Goal: Task Accomplishment & Management: Use online tool/utility

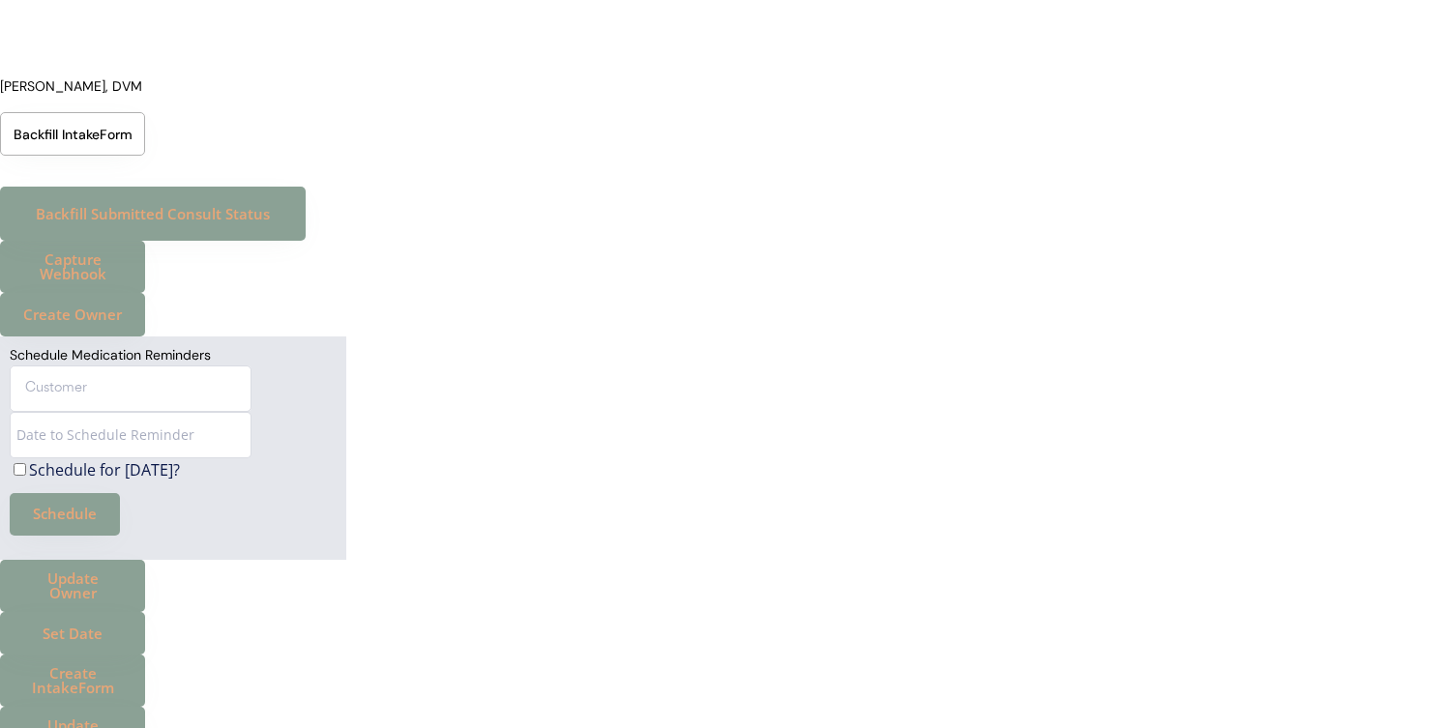
scroll to position [546, 0]
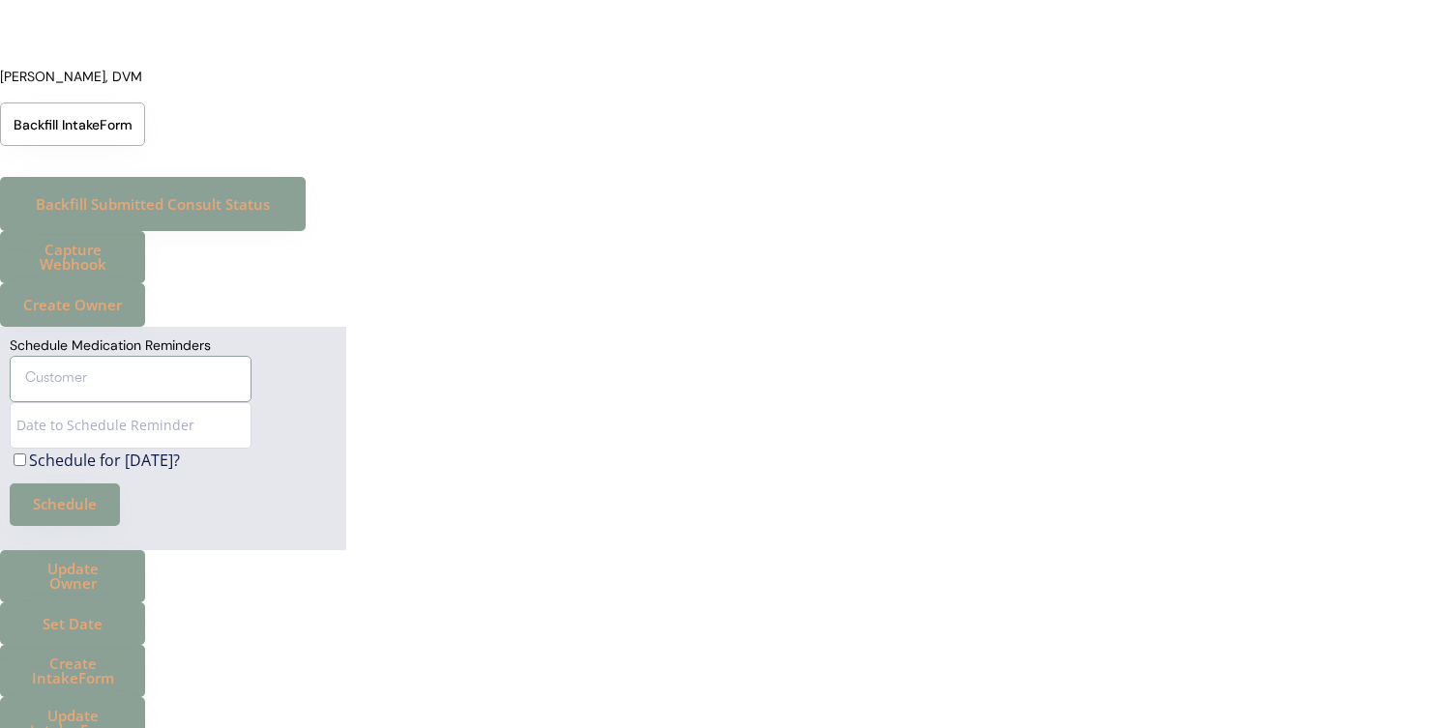
click at [198, 384] on input "text" at bounding box center [131, 379] width 242 height 46
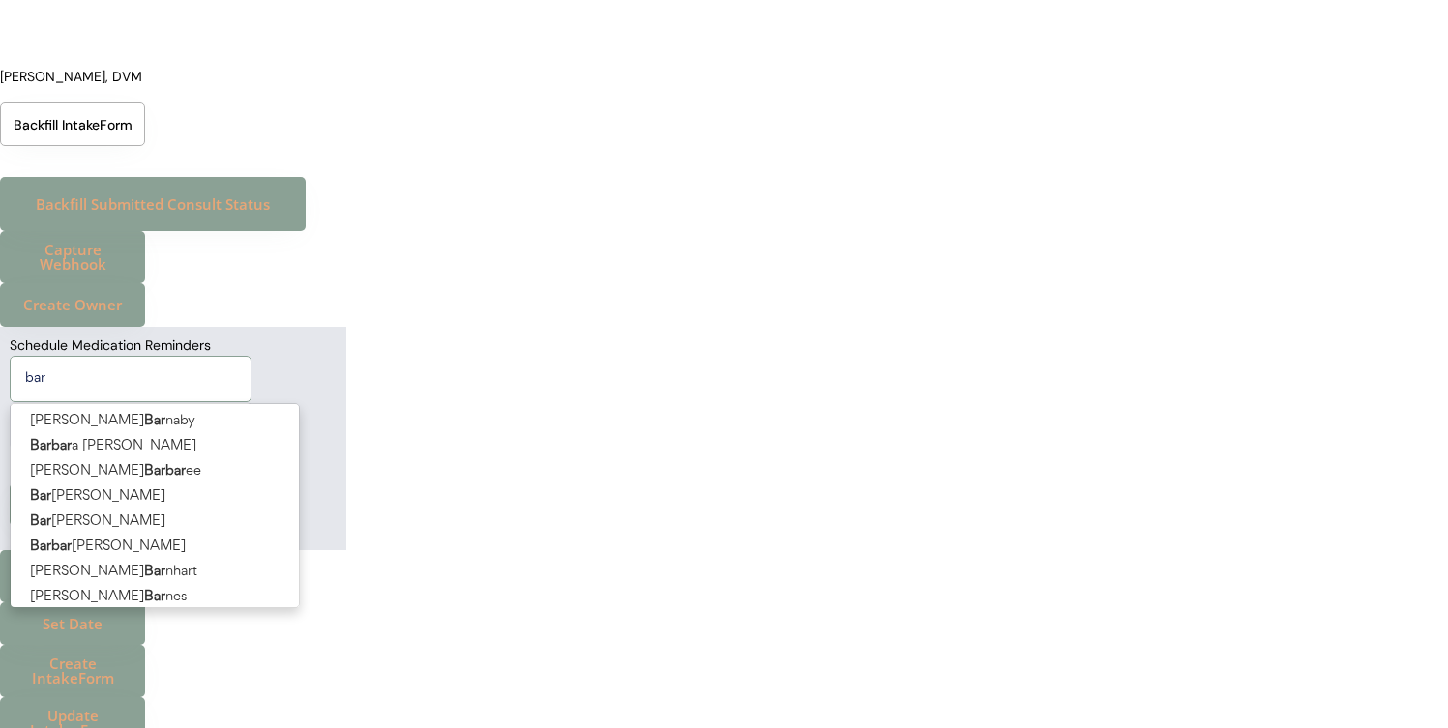
type input "barb"
type input "barbara Rusakova"
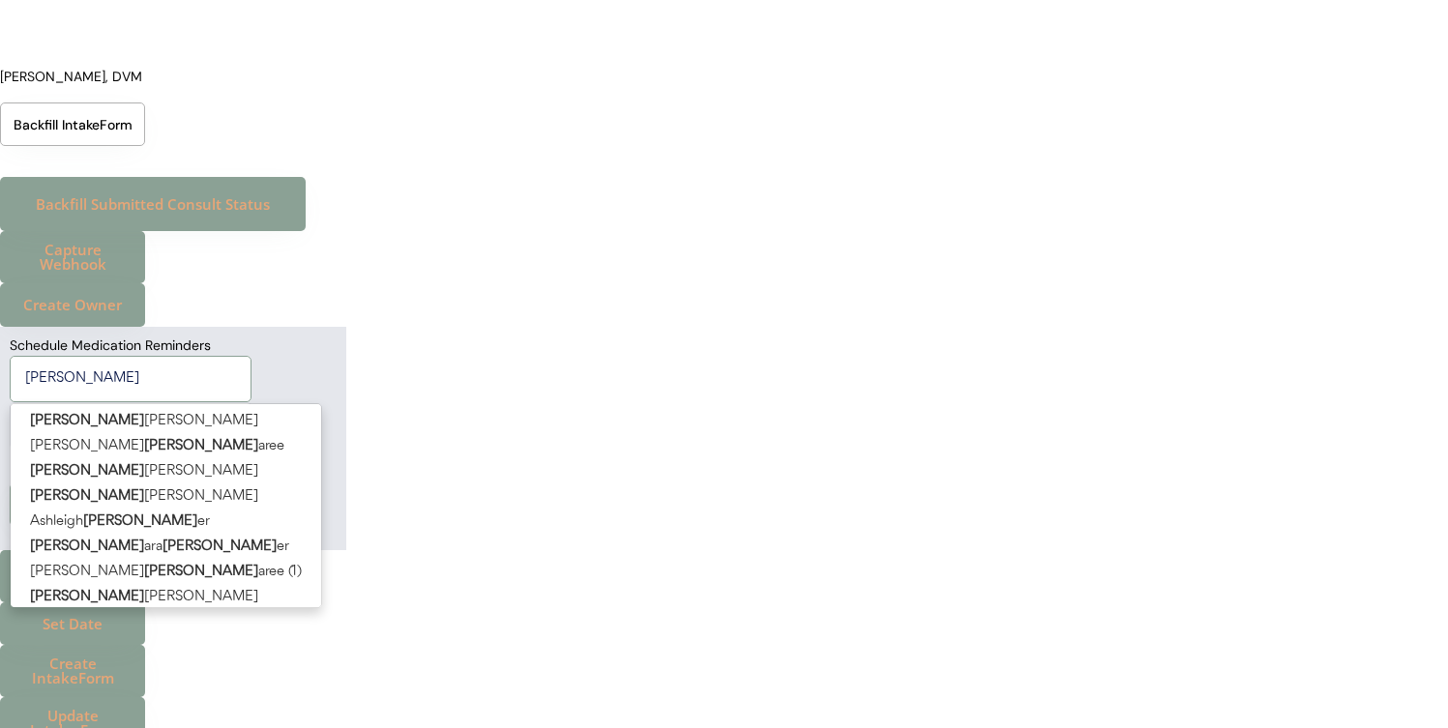
type input "barb m"
type input "barb murphy"
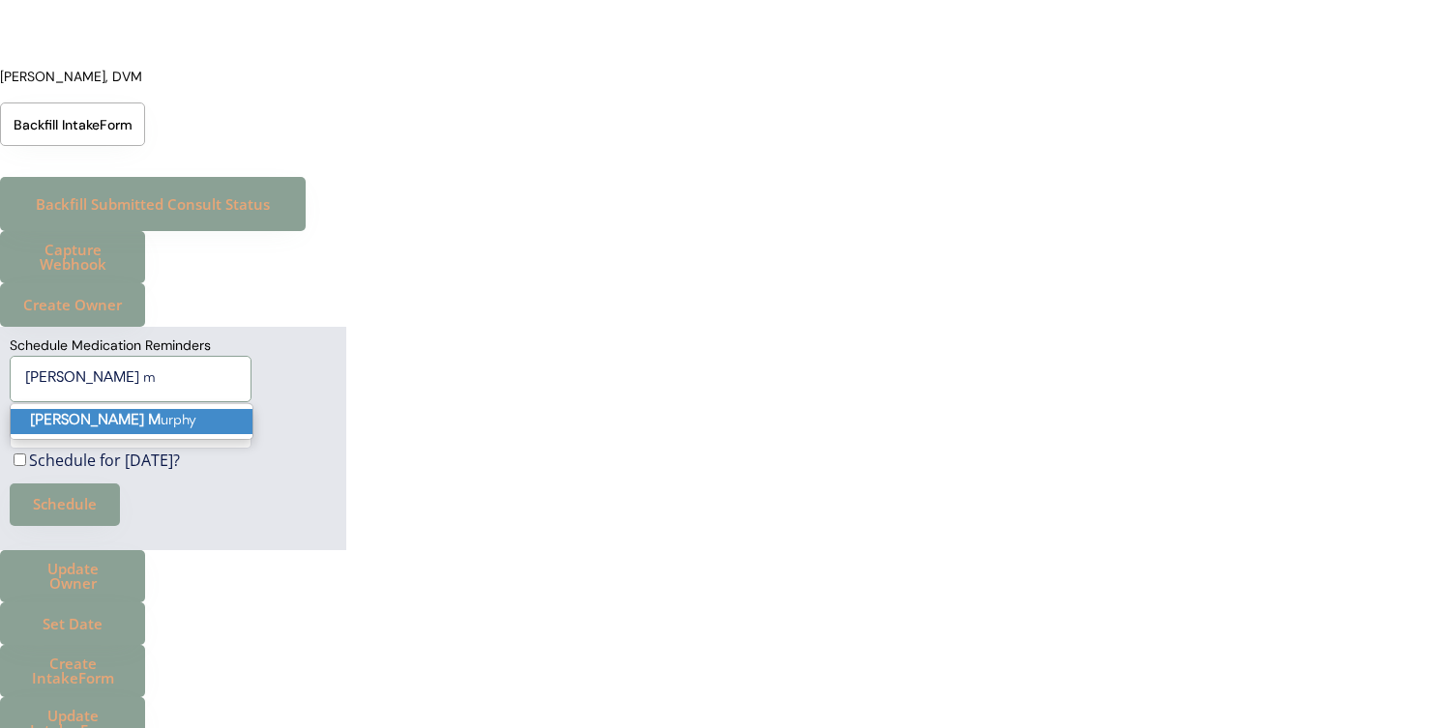
click at [184, 427] on p "Barb M urphy" at bounding box center [132, 421] width 242 height 25
type input "Barb Murphy"
click at [172, 428] on input "input" at bounding box center [131, 425] width 242 height 46
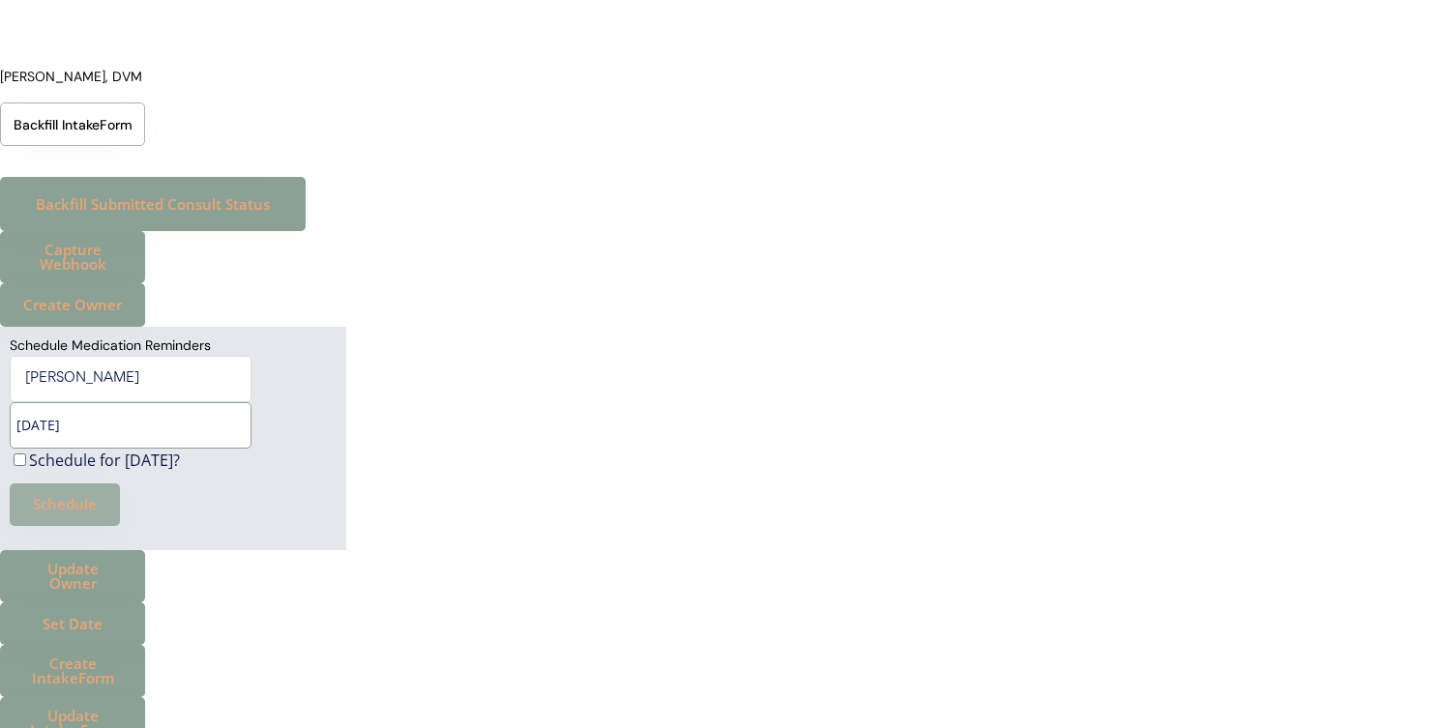
click at [78, 503] on button "Schedule" at bounding box center [65, 505] width 110 height 43
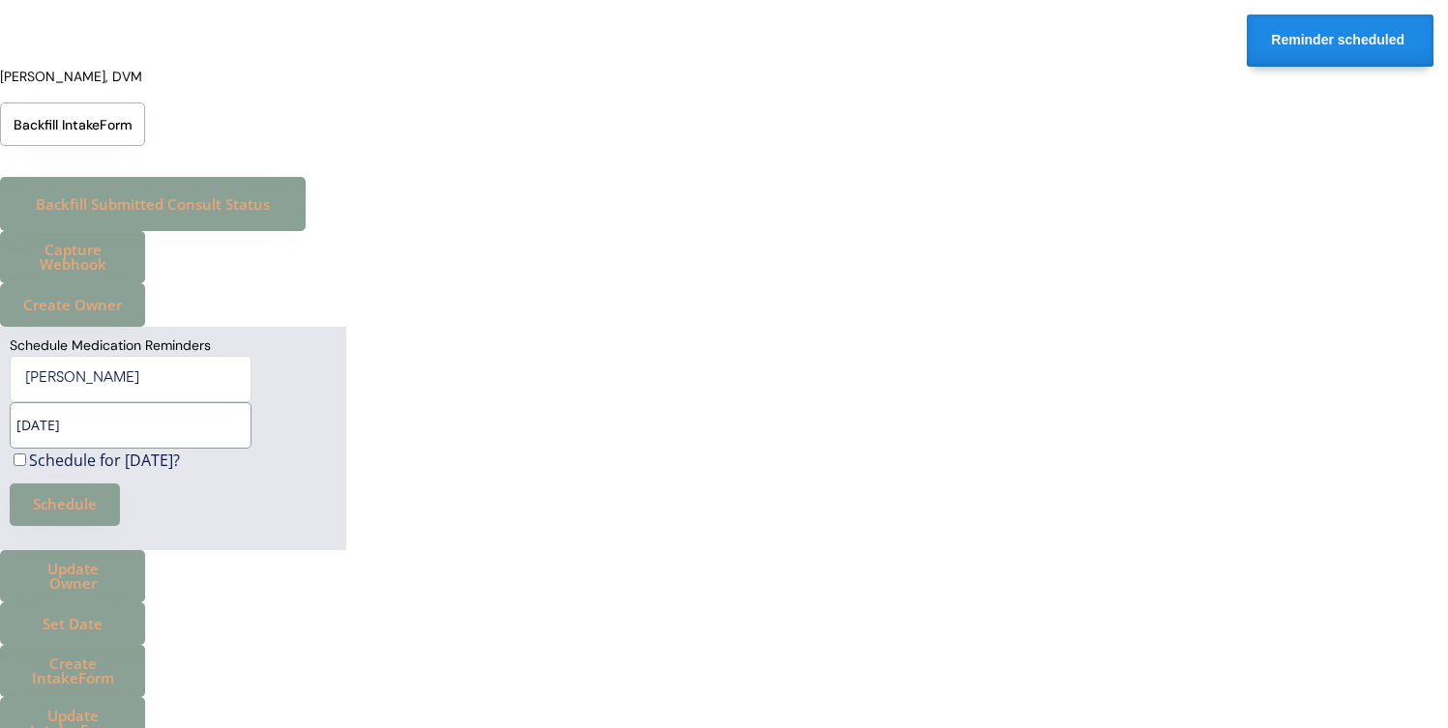
click at [28, 423] on input "input" at bounding box center [131, 425] width 242 height 46
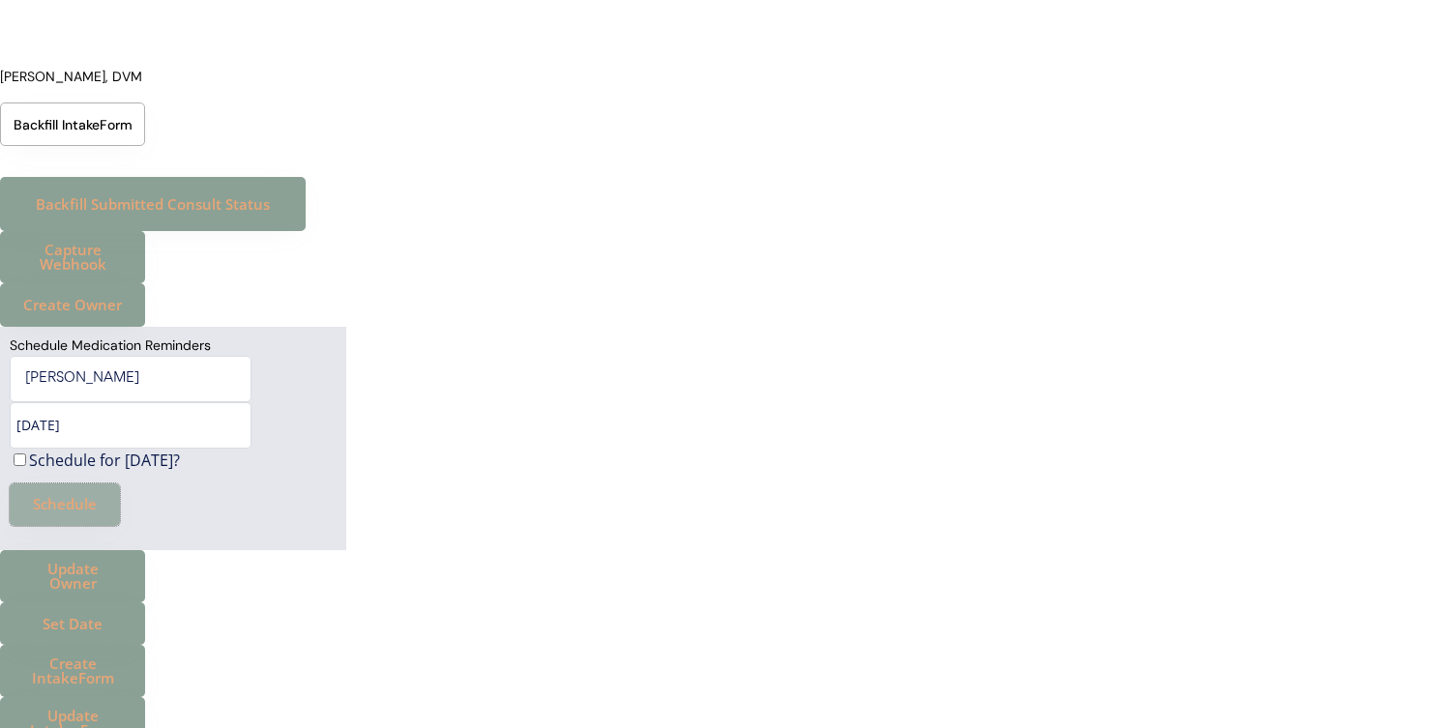
click at [39, 506] on button "Schedule" at bounding box center [65, 505] width 110 height 43
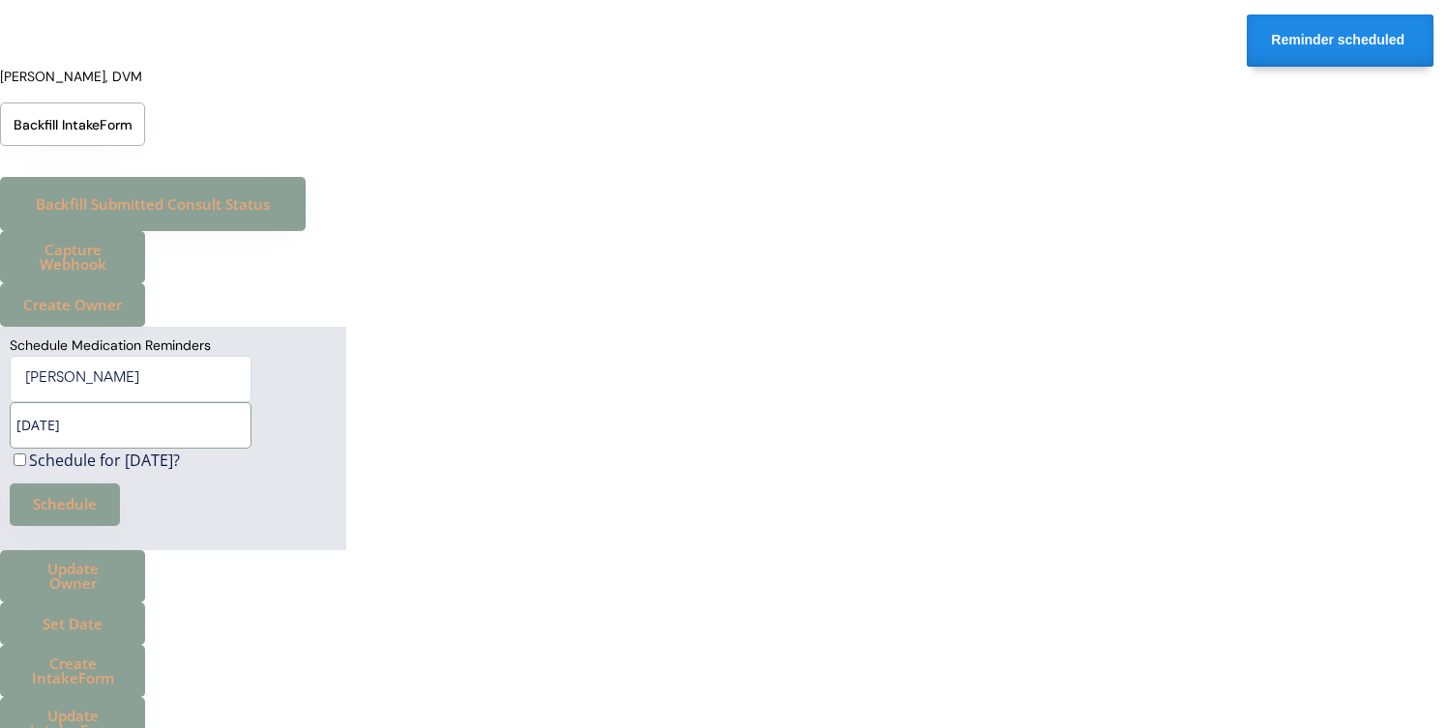
click at [30, 422] on input "input" at bounding box center [131, 425] width 242 height 46
click at [55, 510] on button "Schedule" at bounding box center [65, 505] width 110 height 43
click at [31, 421] on input "input" at bounding box center [131, 425] width 242 height 46
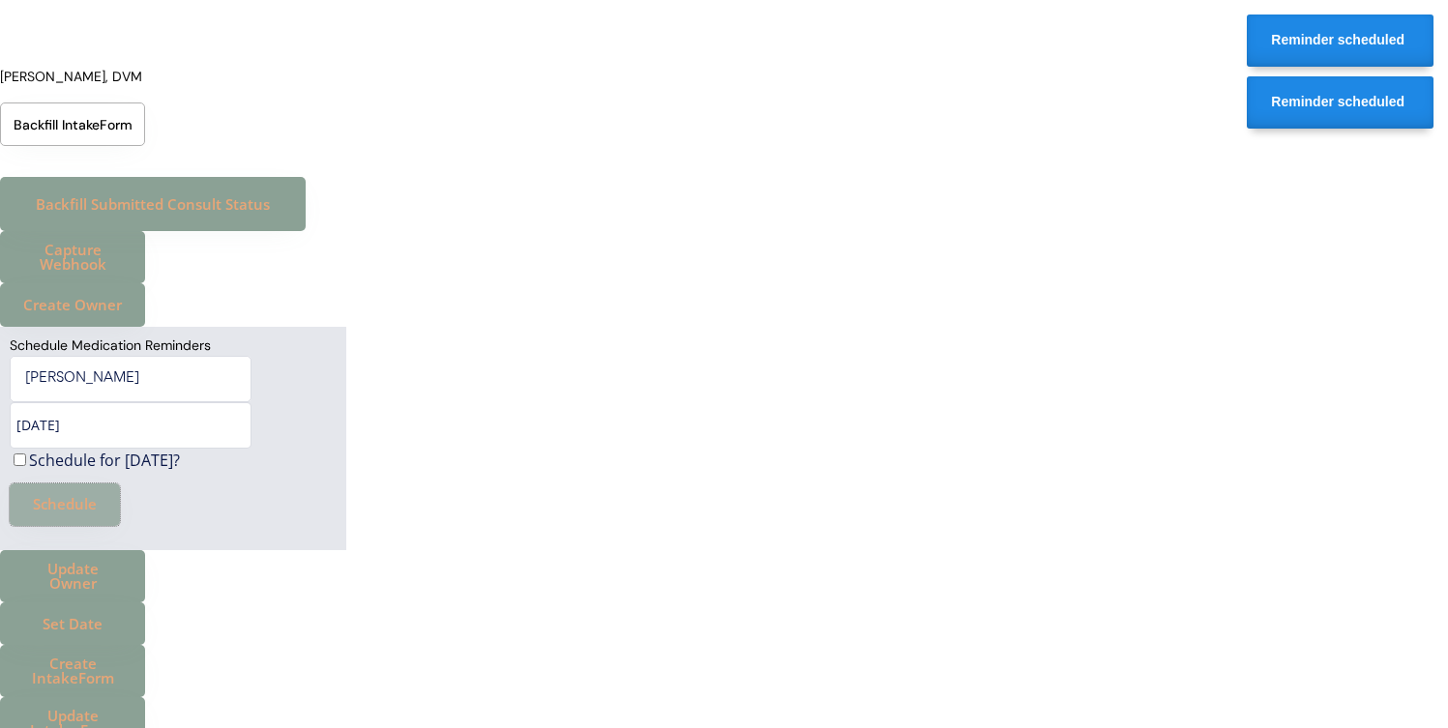
click at [61, 508] on button "Schedule" at bounding box center [65, 505] width 110 height 43
click at [29, 425] on input "input" at bounding box center [131, 425] width 242 height 46
type input "12/17/2025"
click at [42, 507] on button "Schedule" at bounding box center [65, 505] width 110 height 43
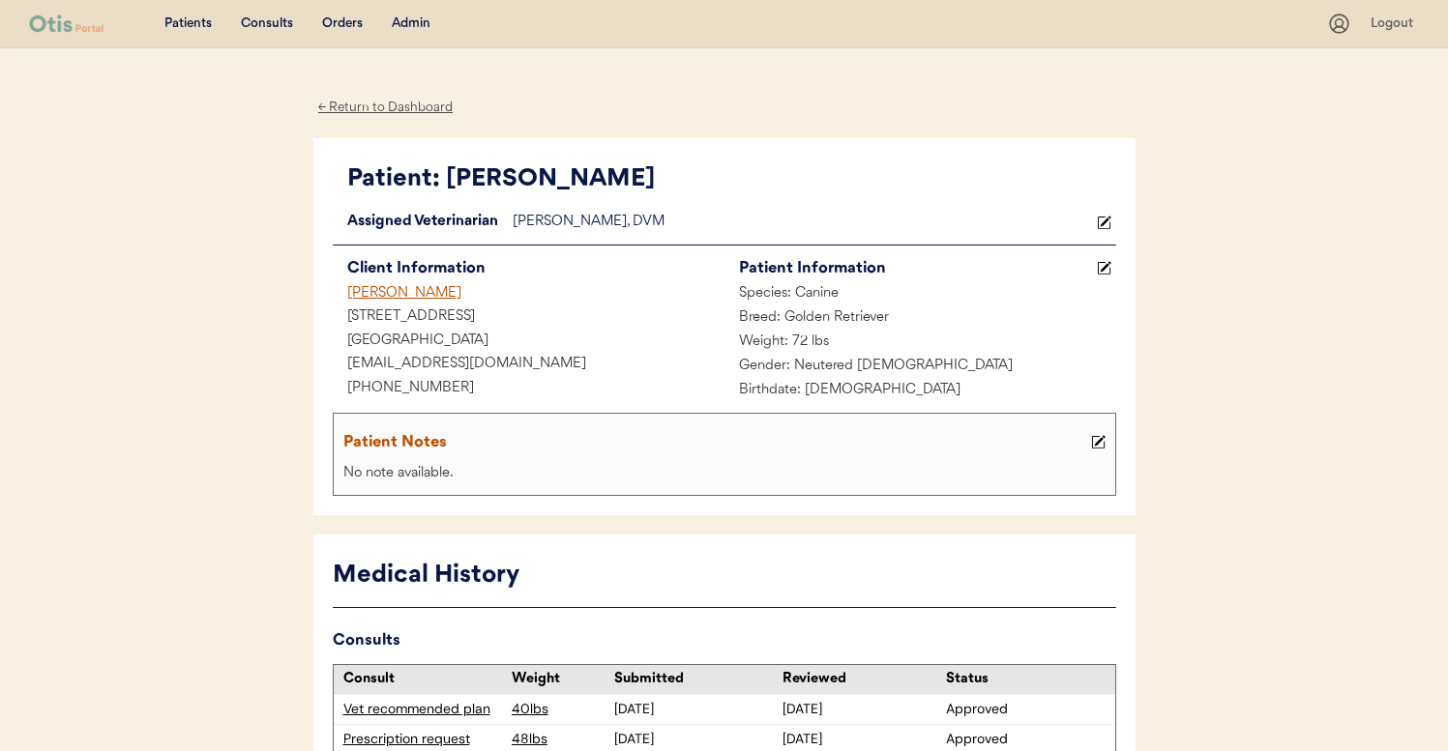
click at [406, 29] on div "Admin" at bounding box center [411, 24] width 39 height 19
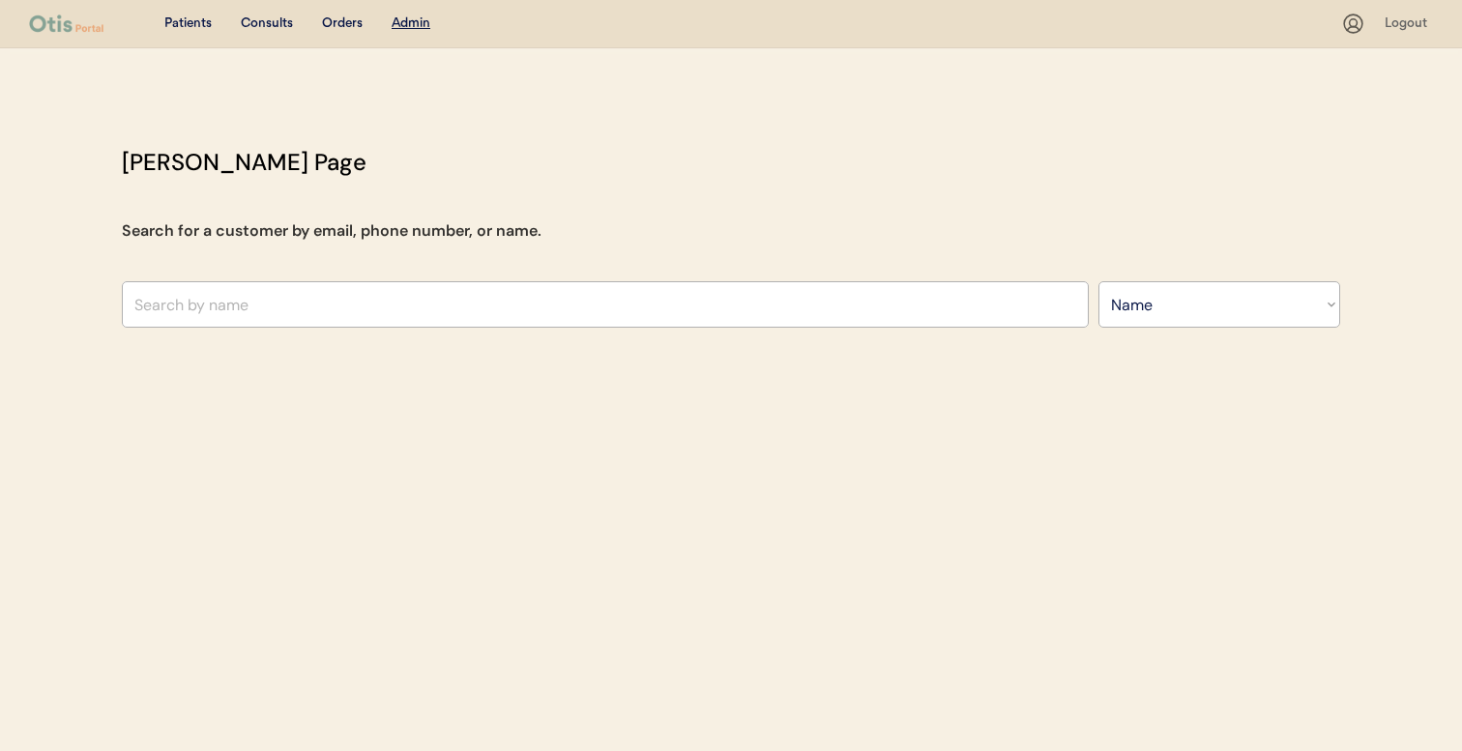
select select ""Name""
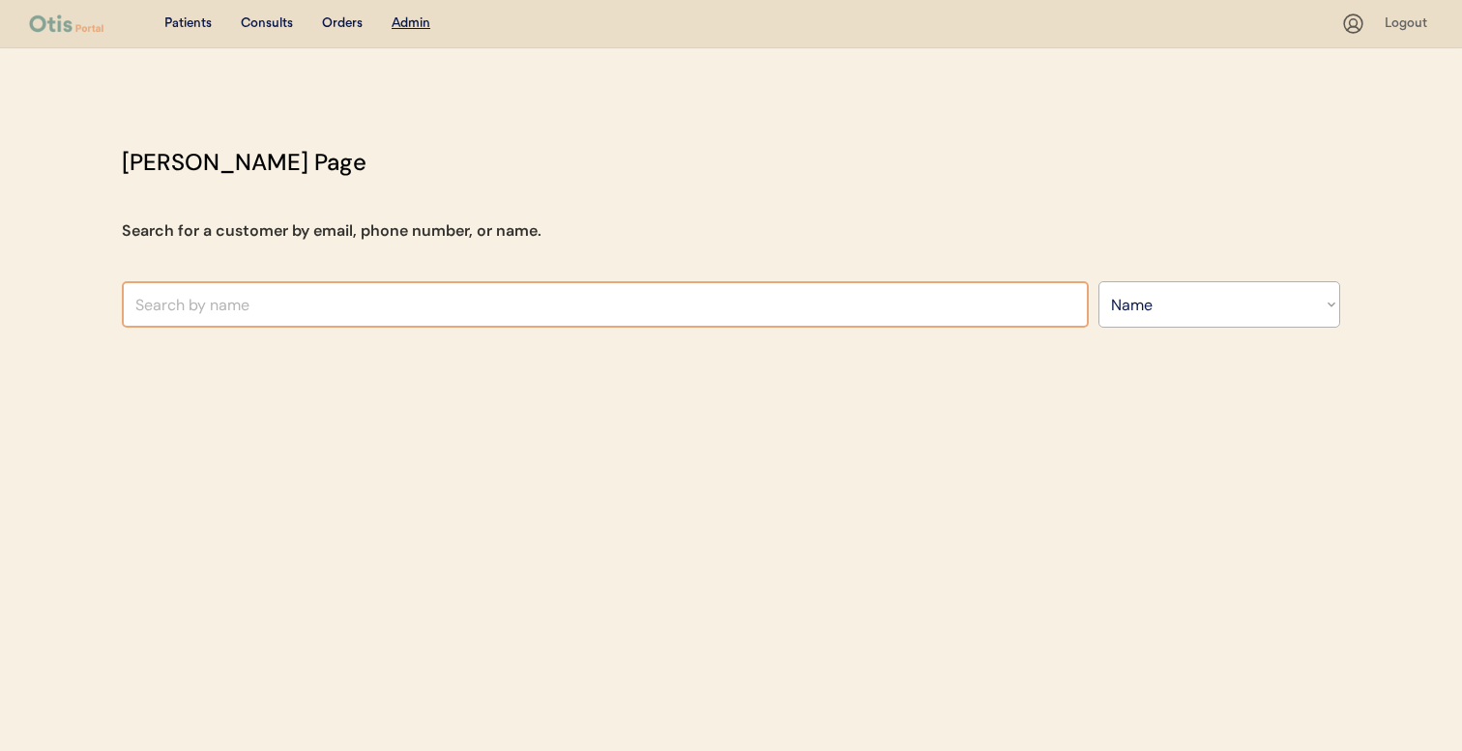
click at [431, 299] on input "text" at bounding box center [605, 304] width 967 height 46
type input "ivan ar"
type input "ivan arambula"
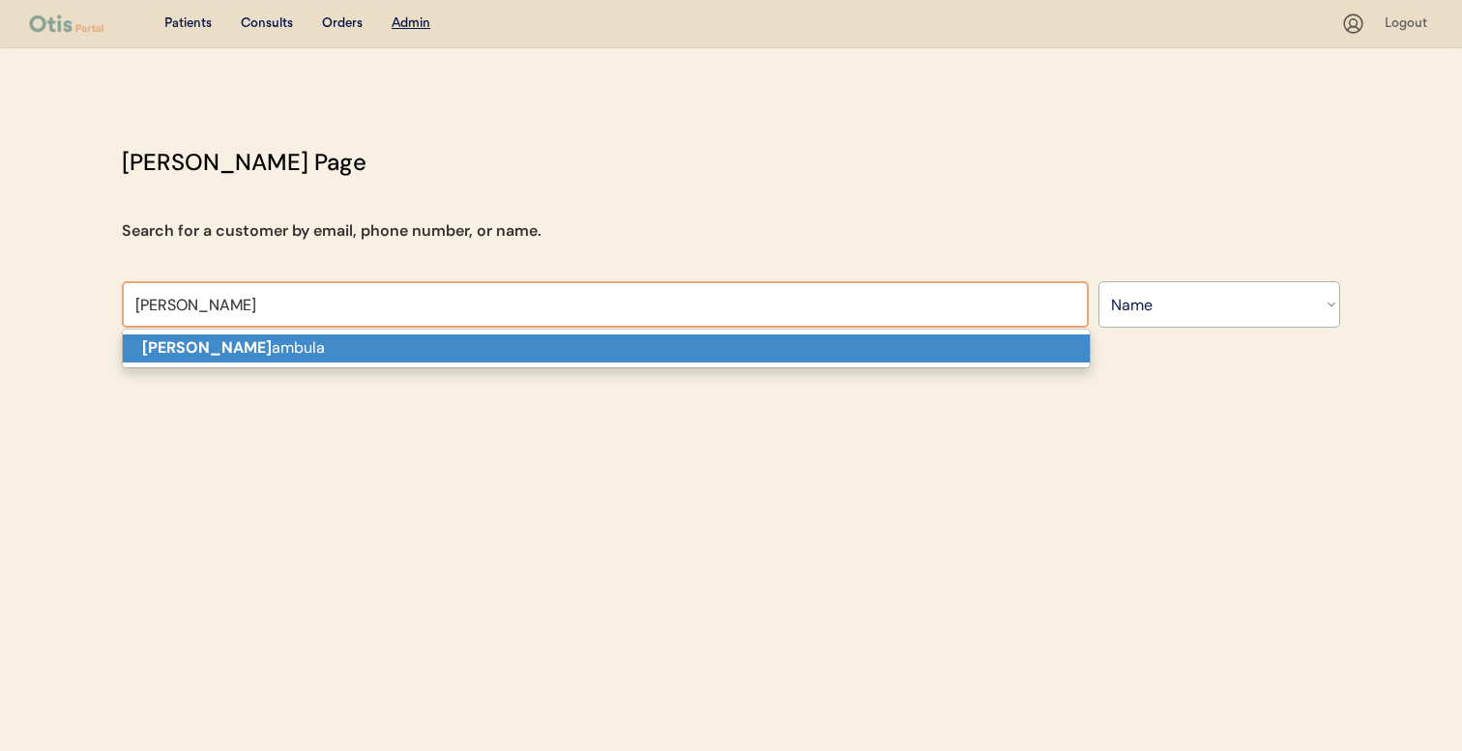
click at [420, 348] on p "Ivan Ar ambula" at bounding box center [606, 349] width 967 height 28
type input "[PERSON_NAME]"
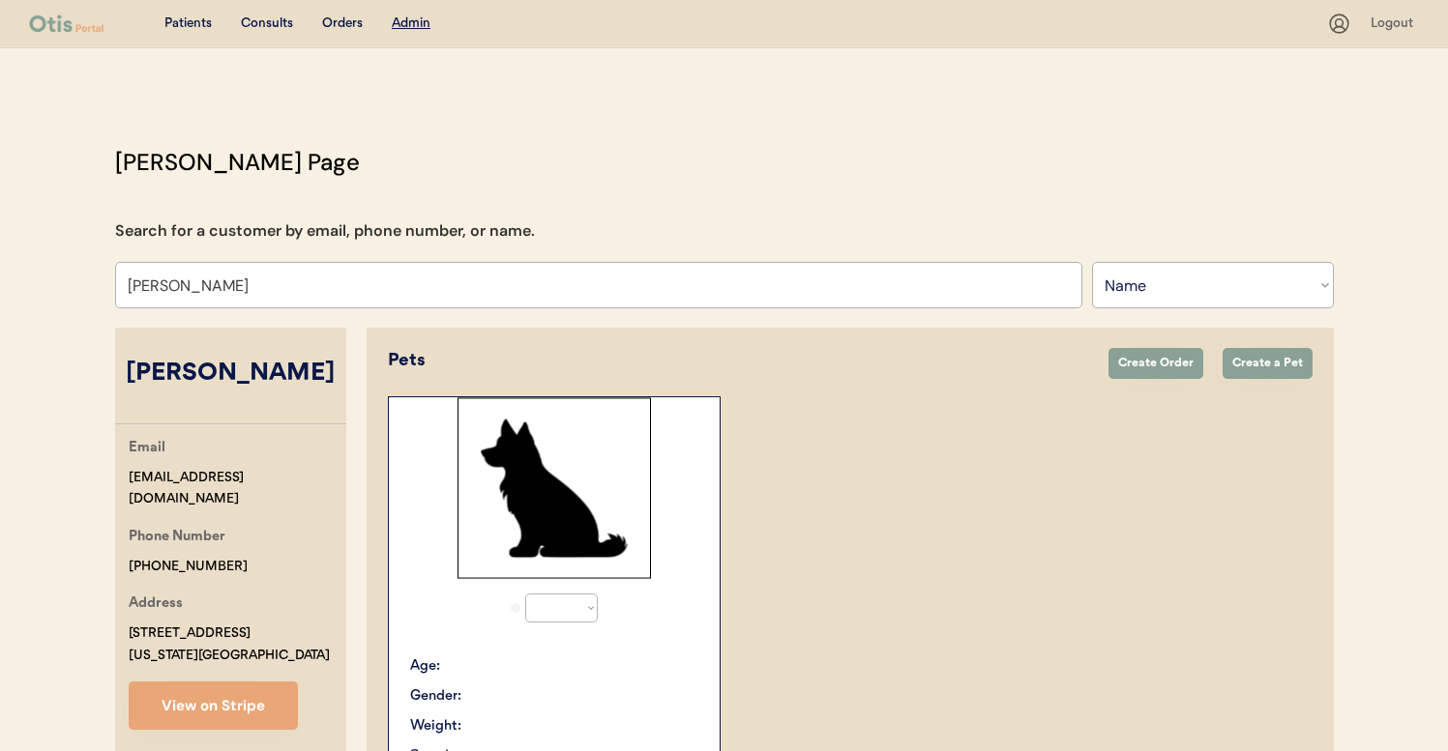
select select "true"
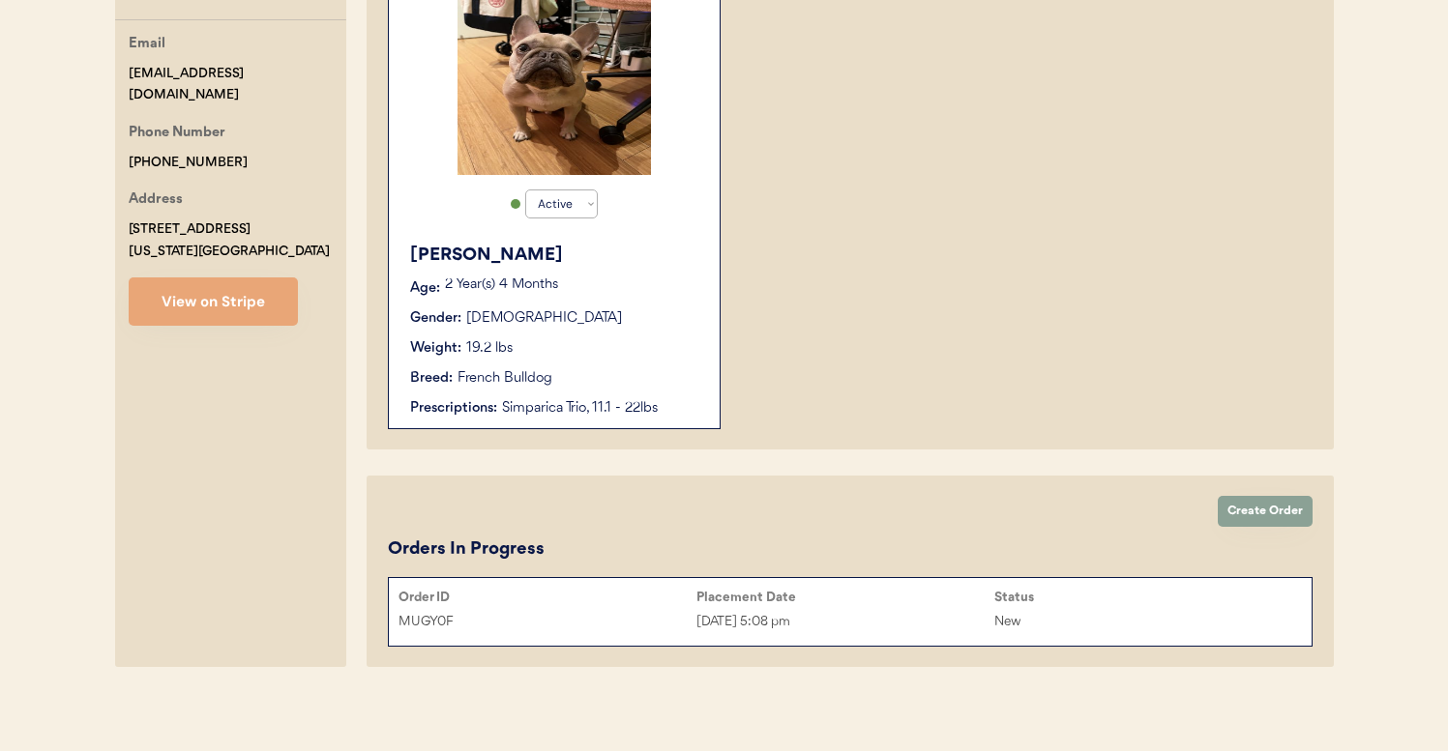
scroll to position [410, 0]
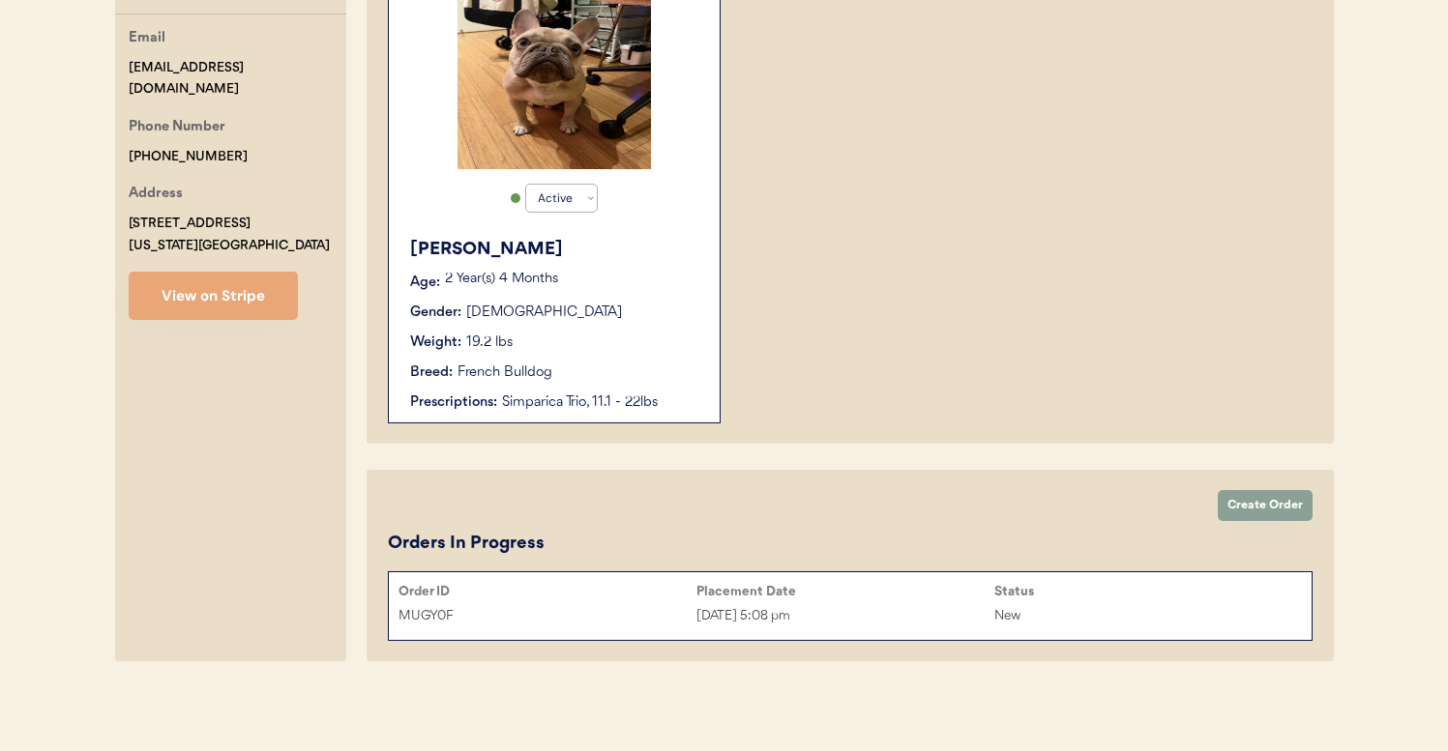
type input "[PERSON_NAME]"
click at [623, 406] on div "Simparica Trio, 11.1 - 22lbs" at bounding box center [601, 403] width 198 height 20
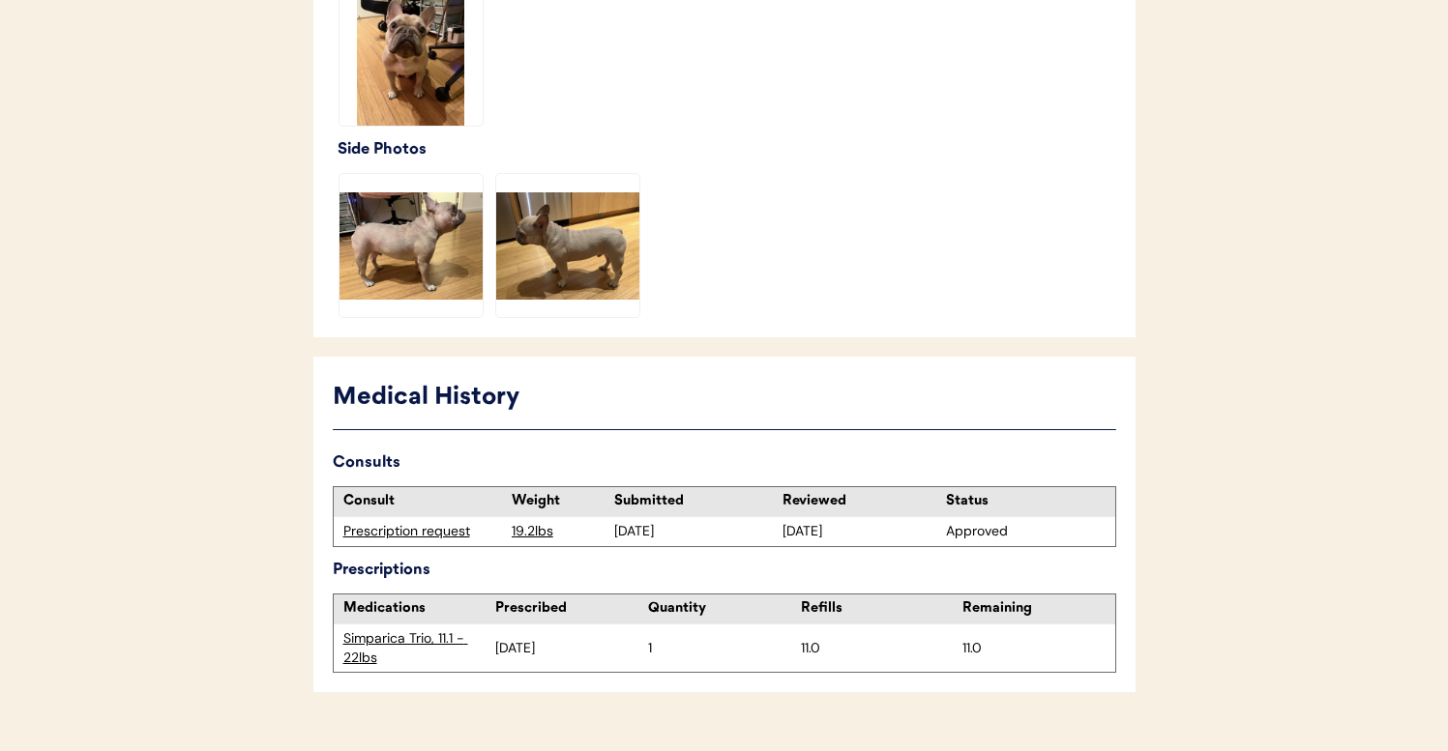
scroll to position [704, 0]
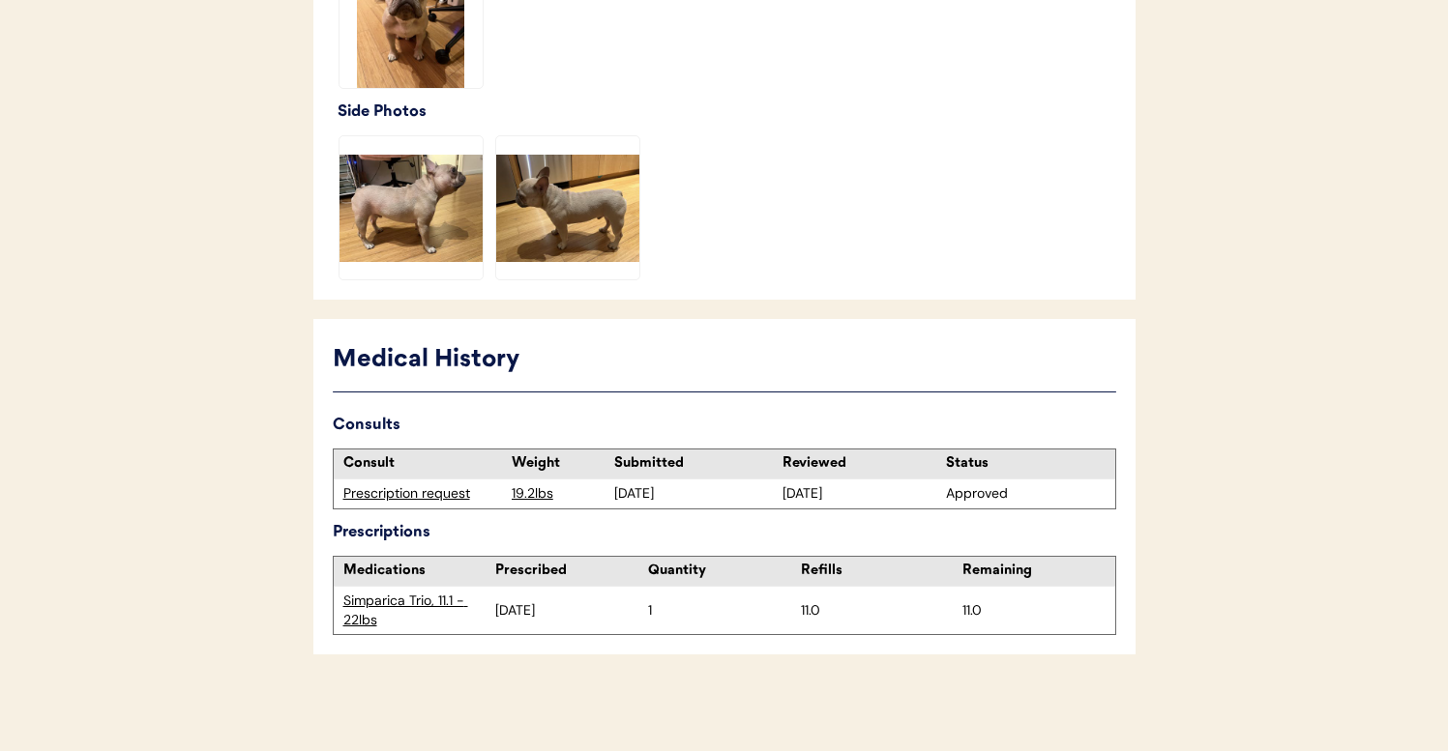
click at [467, 235] on img at bounding box center [410, 207] width 143 height 143
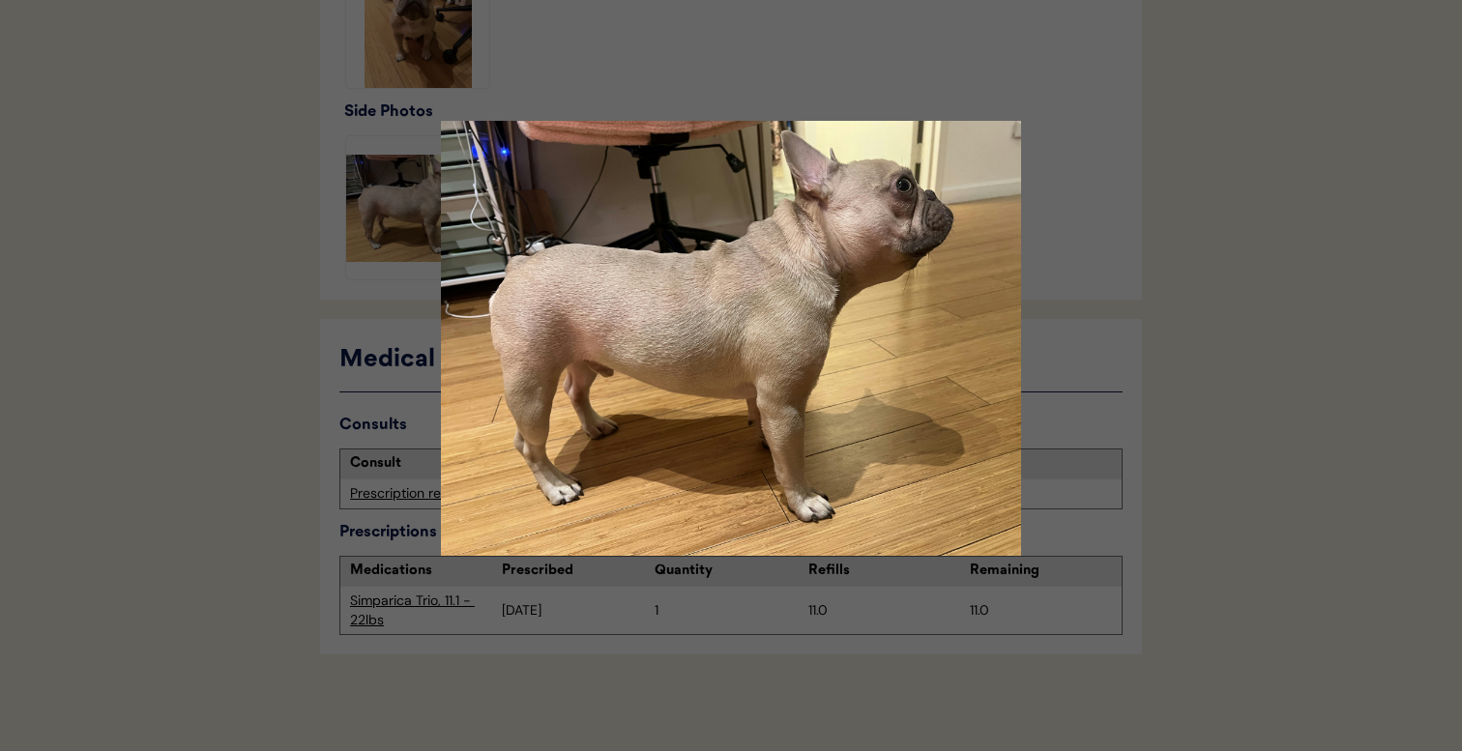
click at [1151, 321] on div at bounding box center [731, 375] width 1462 height 751
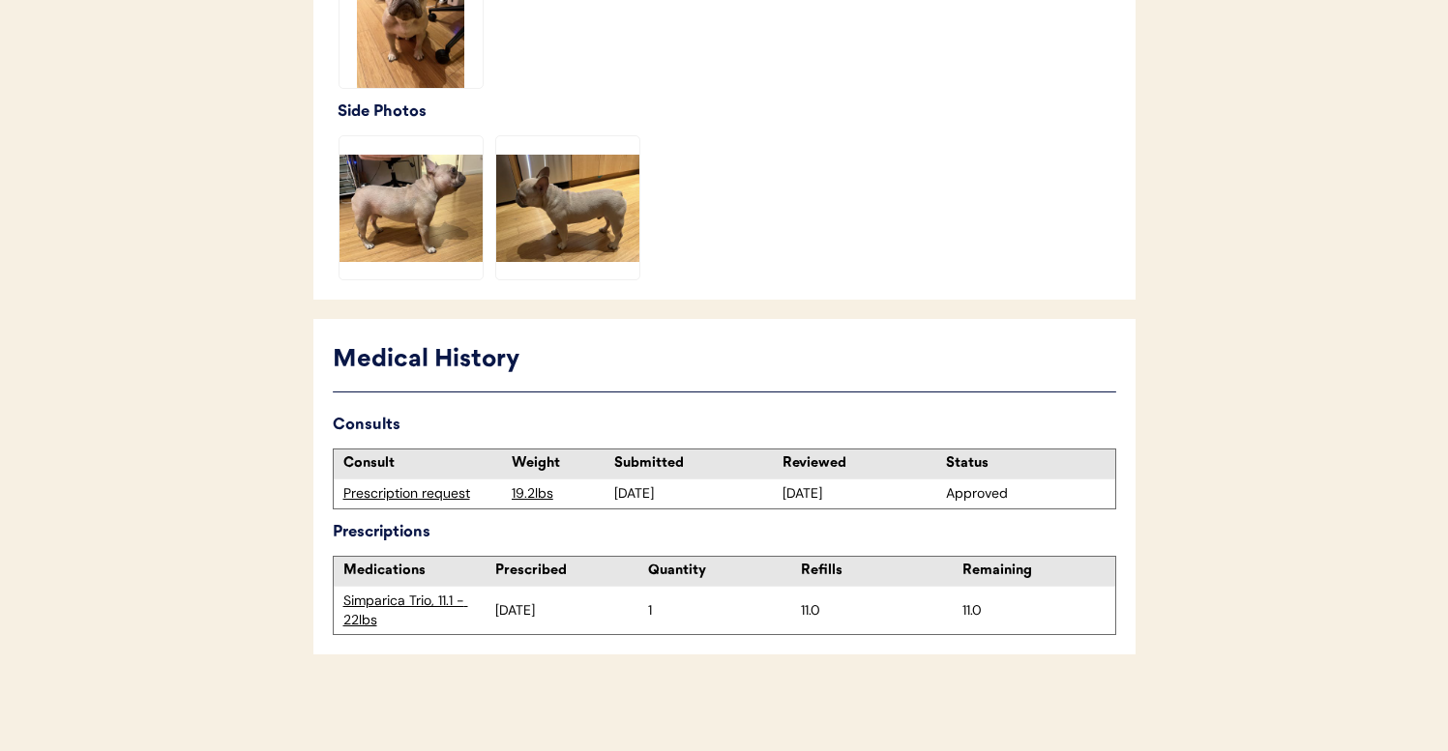
click at [620, 225] on img at bounding box center [567, 207] width 143 height 143
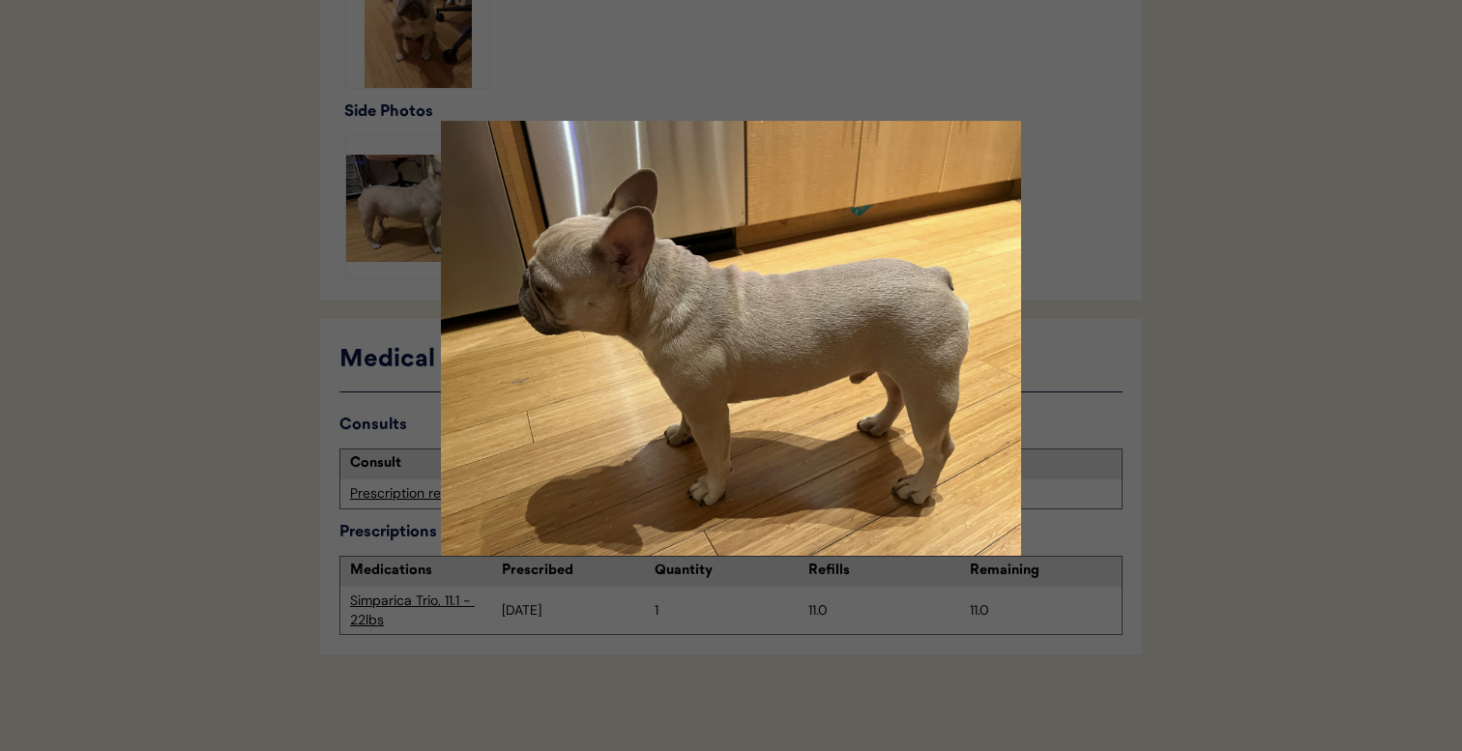
click at [1242, 351] on div at bounding box center [731, 375] width 1462 height 751
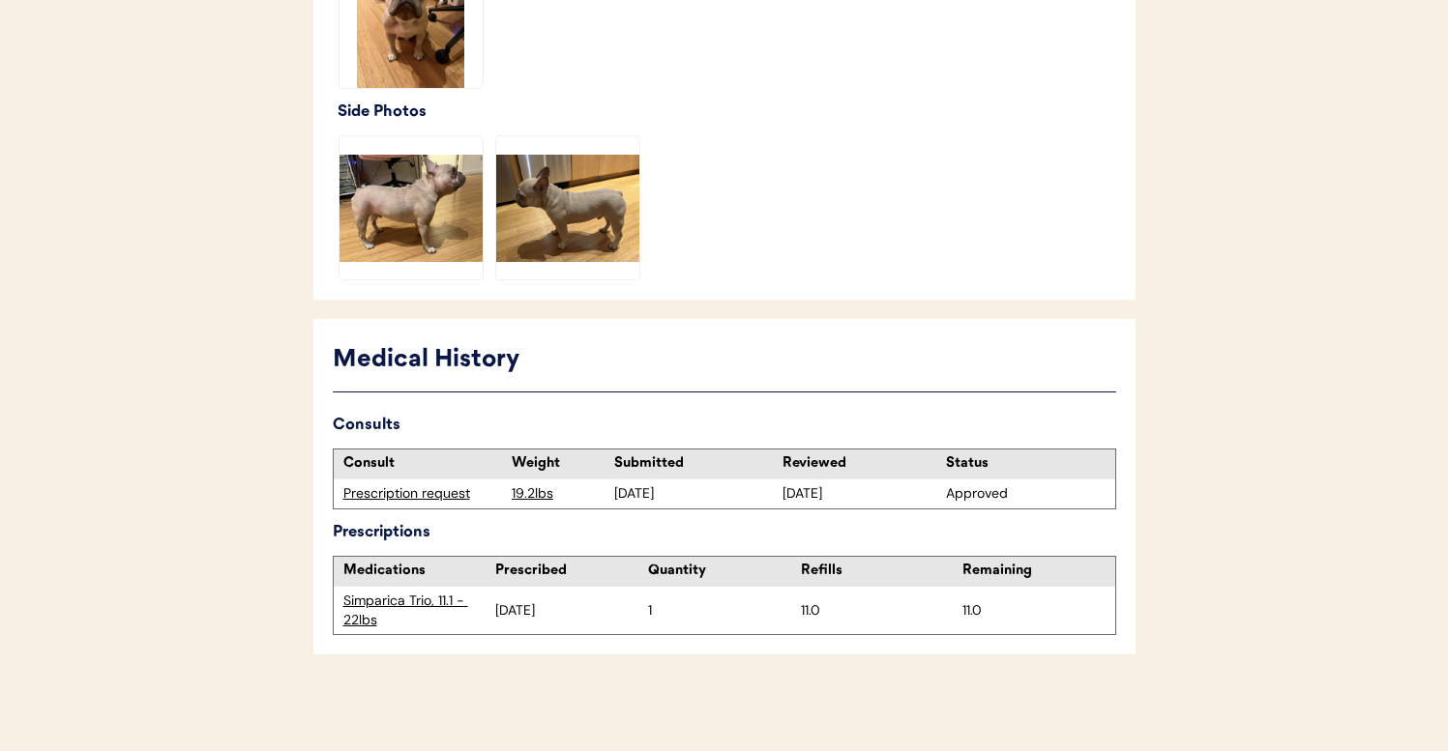
click at [454, 487] on div "Prescription request" at bounding box center [422, 494] width 159 height 19
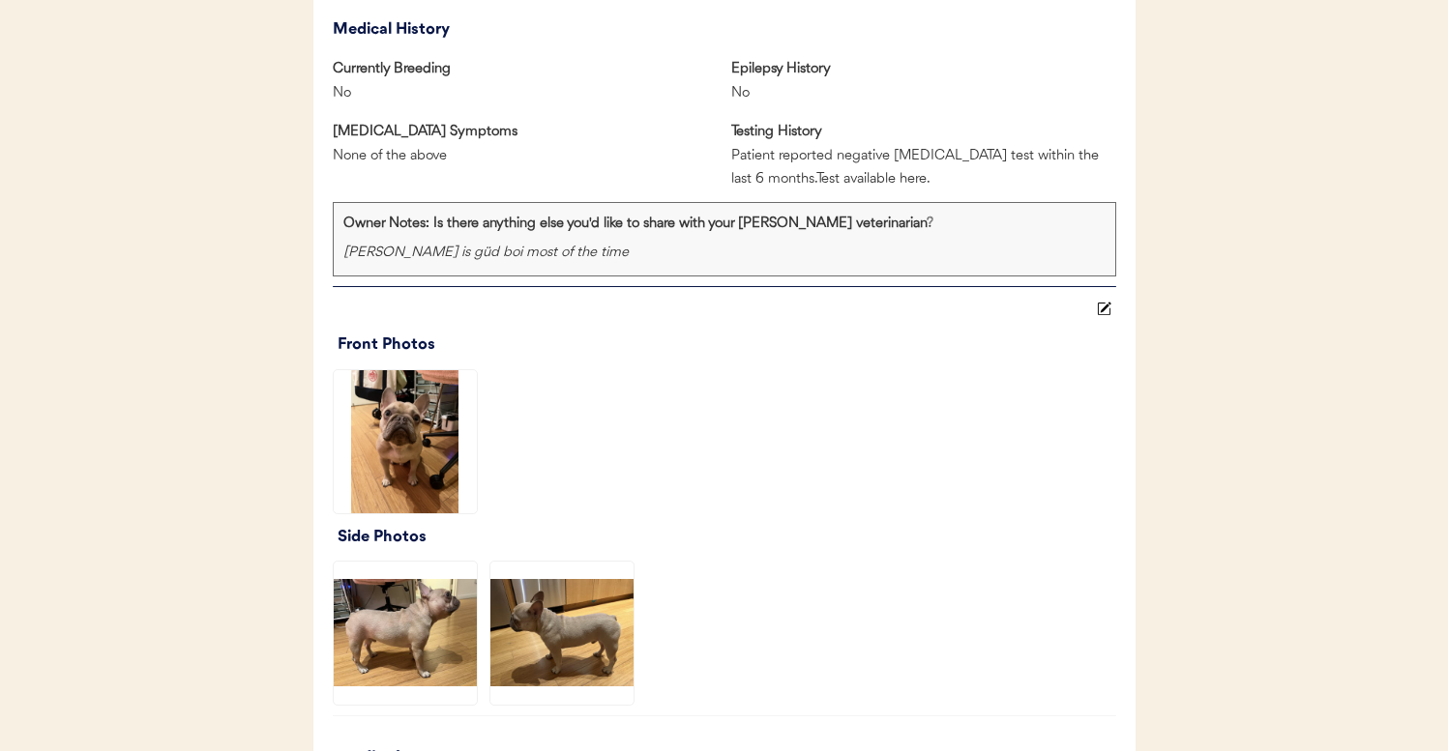
scroll to position [1280, 0]
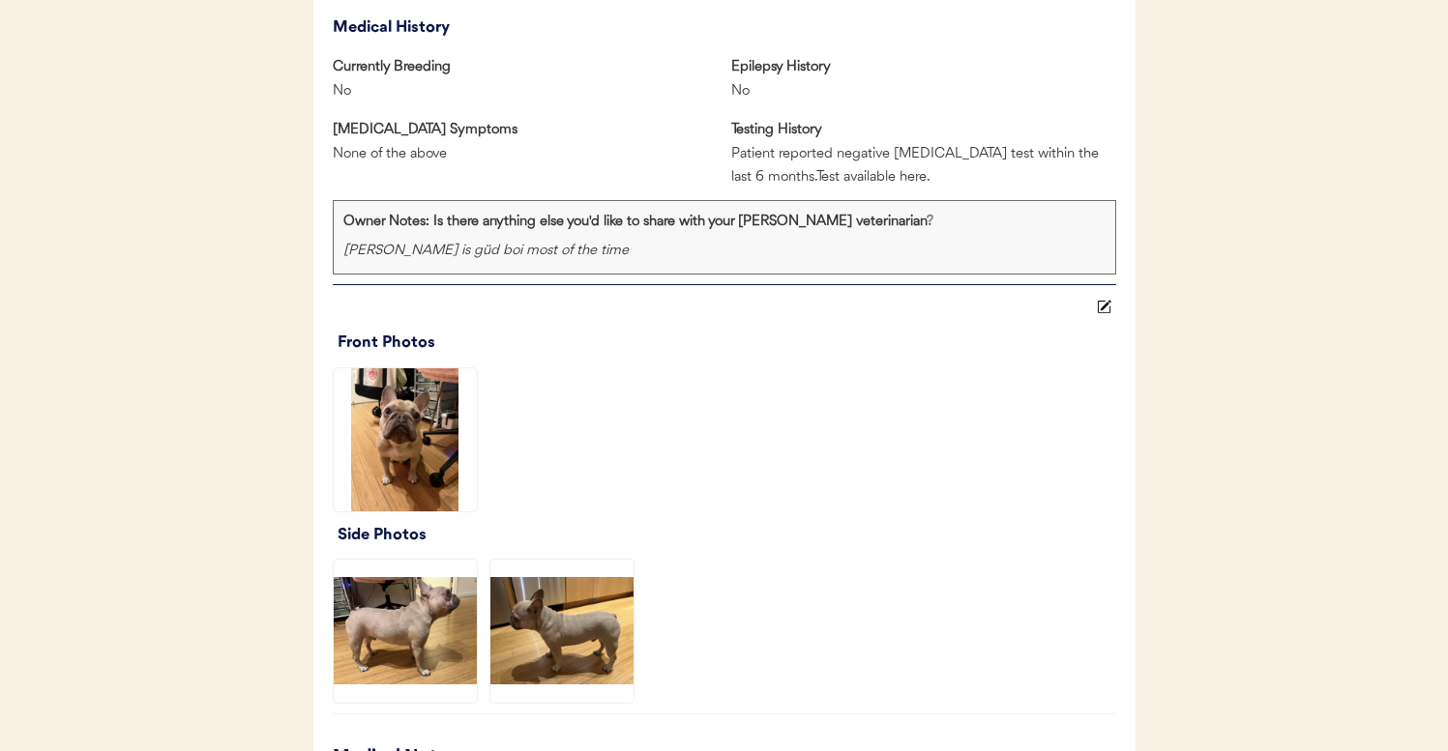
click at [404, 472] on img at bounding box center [405, 439] width 143 height 143
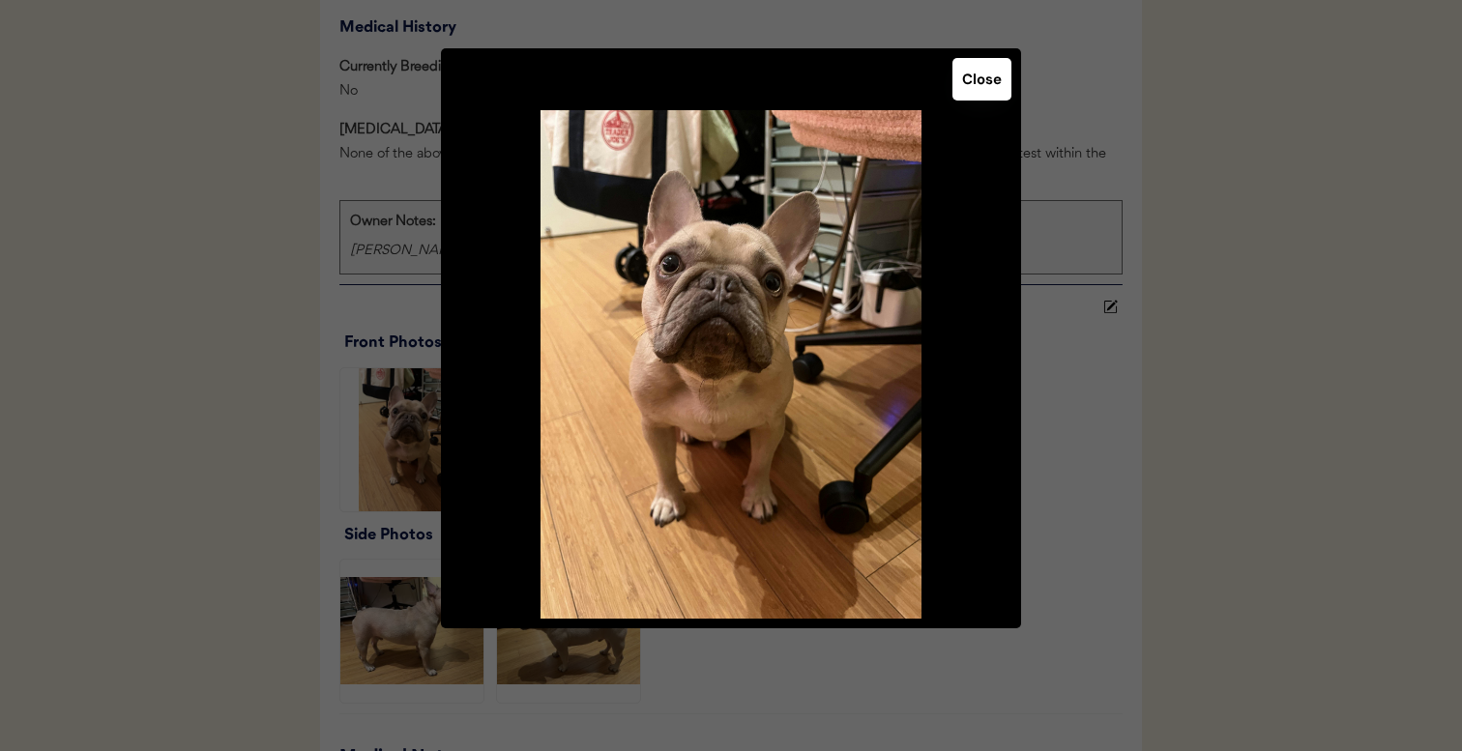
click at [280, 459] on div at bounding box center [731, 375] width 1462 height 751
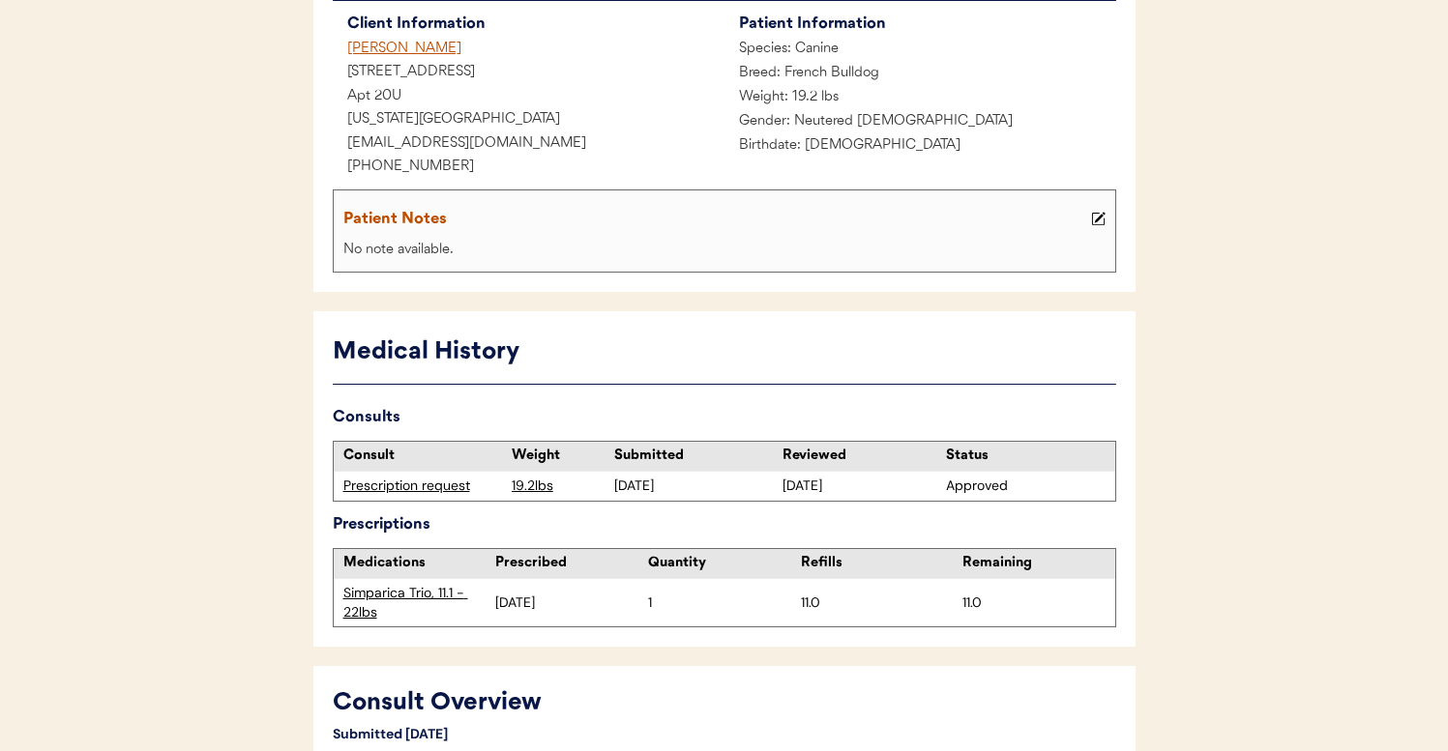
scroll to position [165, 0]
